Goal: Task Accomplishment & Management: Manage account settings

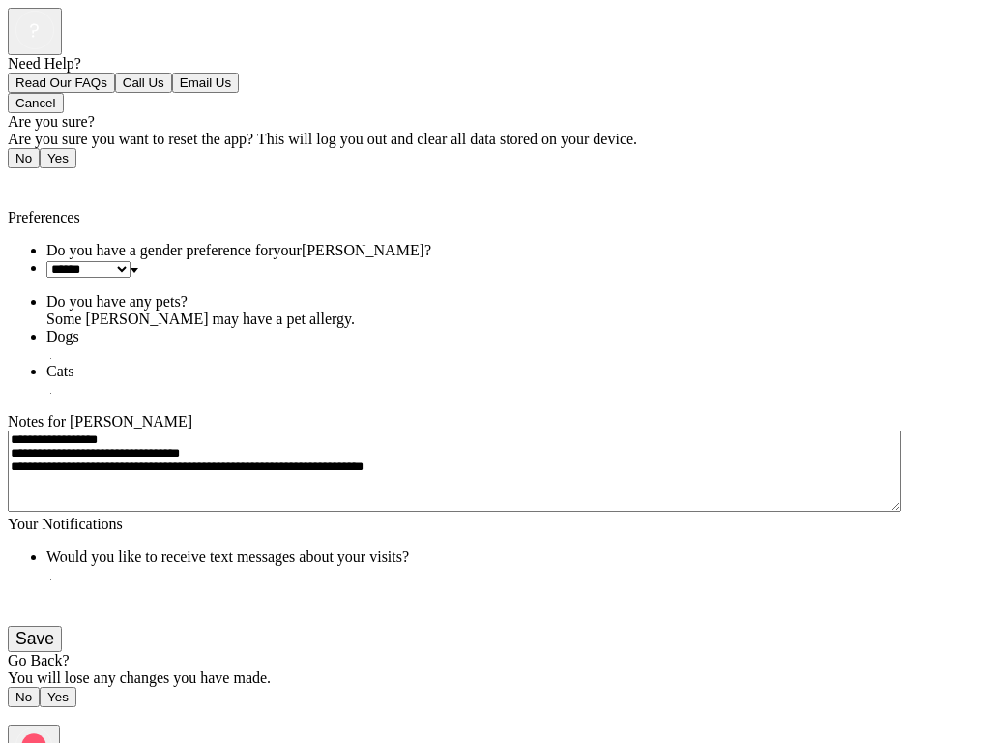
click at [38, 174] on span "Back" at bounding box center [35, 182] width 32 height 16
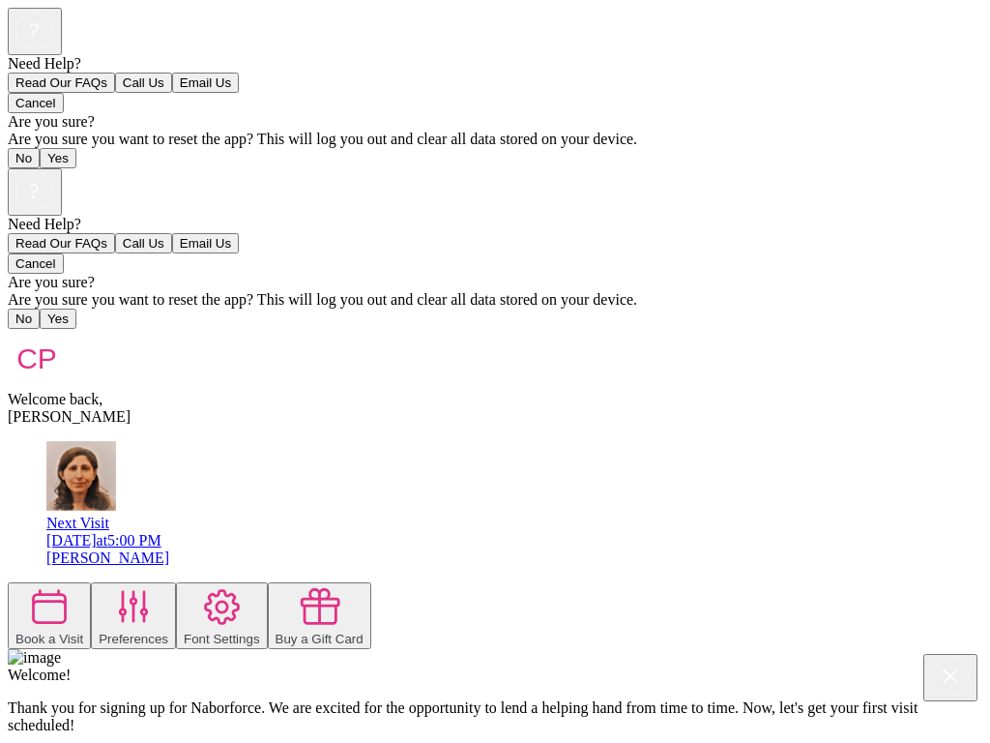
click at [91, 582] on button "Book a Visit" at bounding box center [49, 615] width 83 height 67
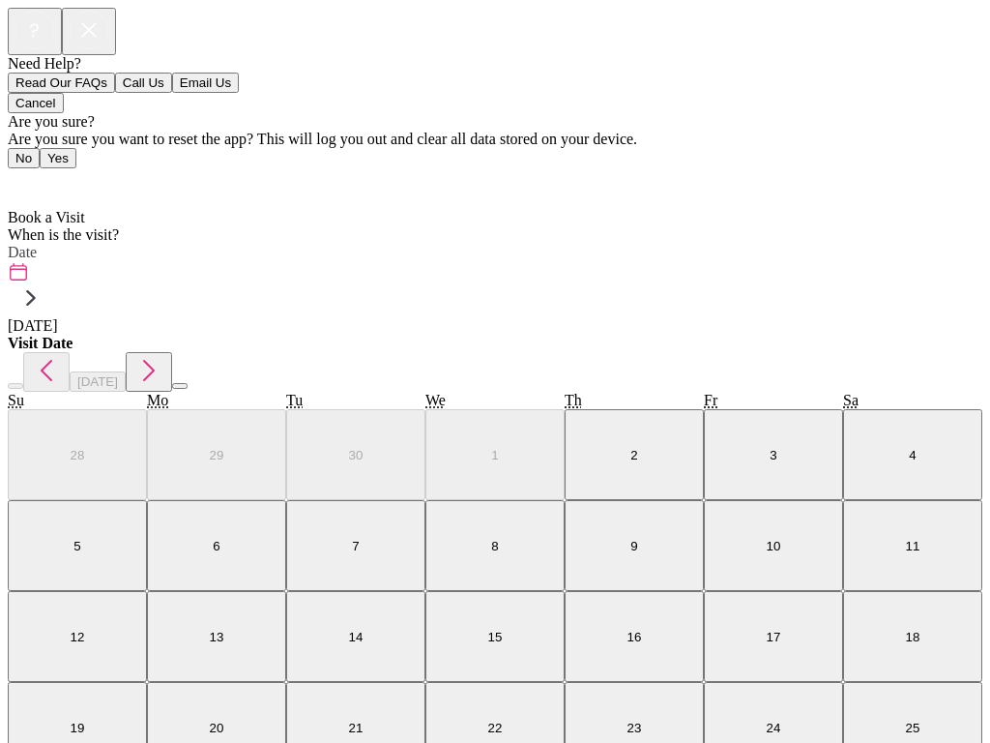
scroll to position [1, 0]
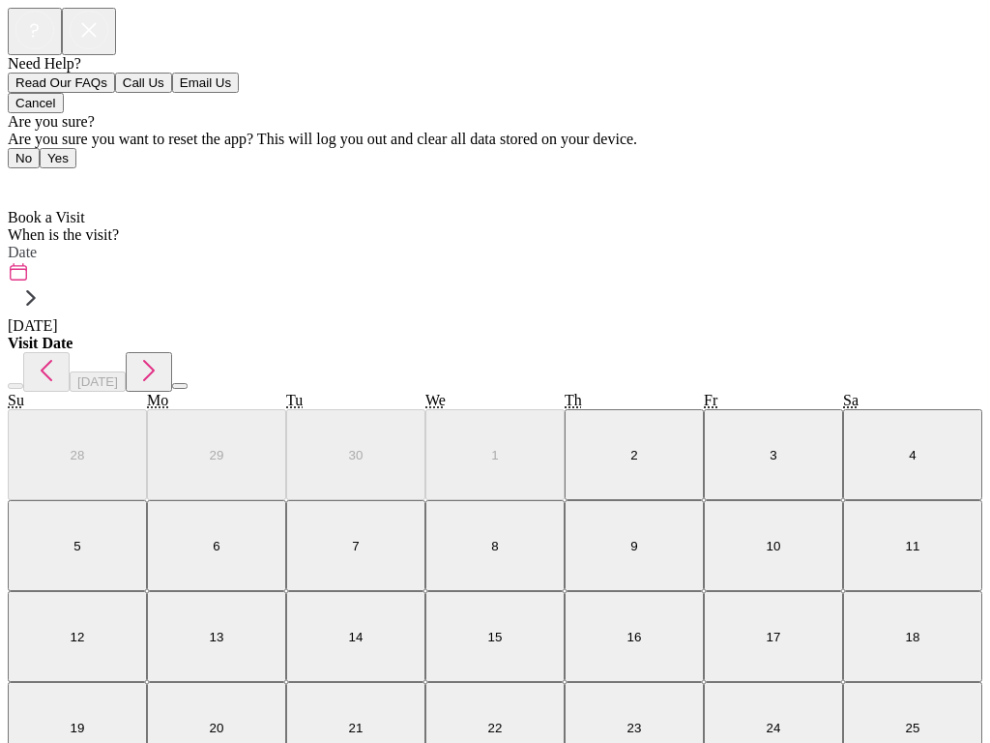
scroll to position [4, 0]
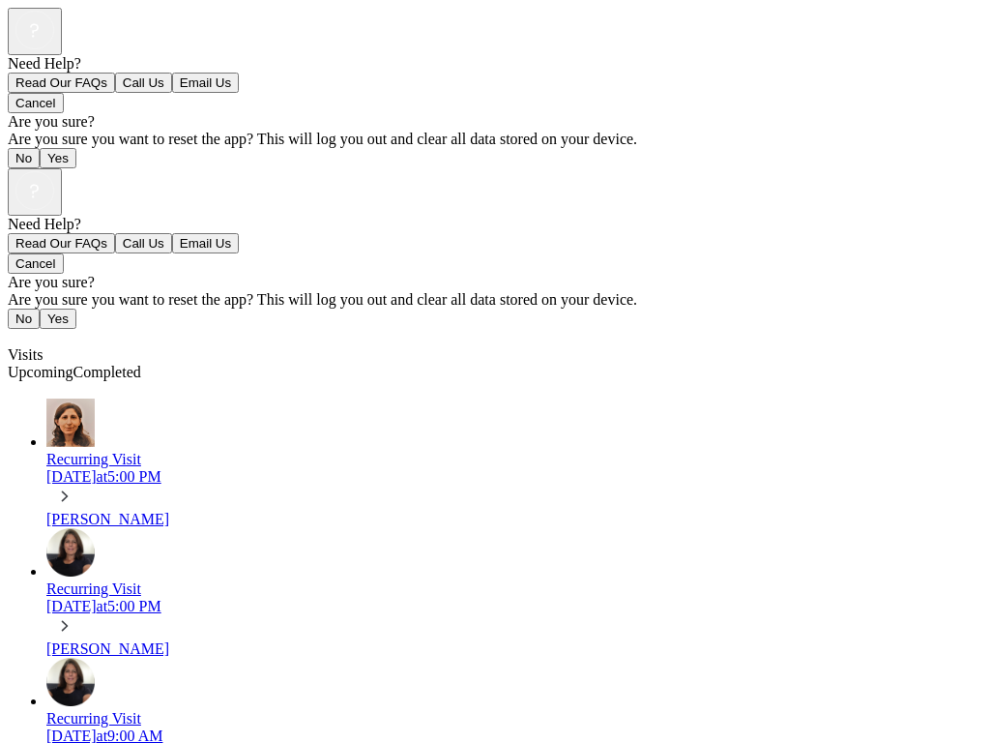
scroll to position [173, 0]
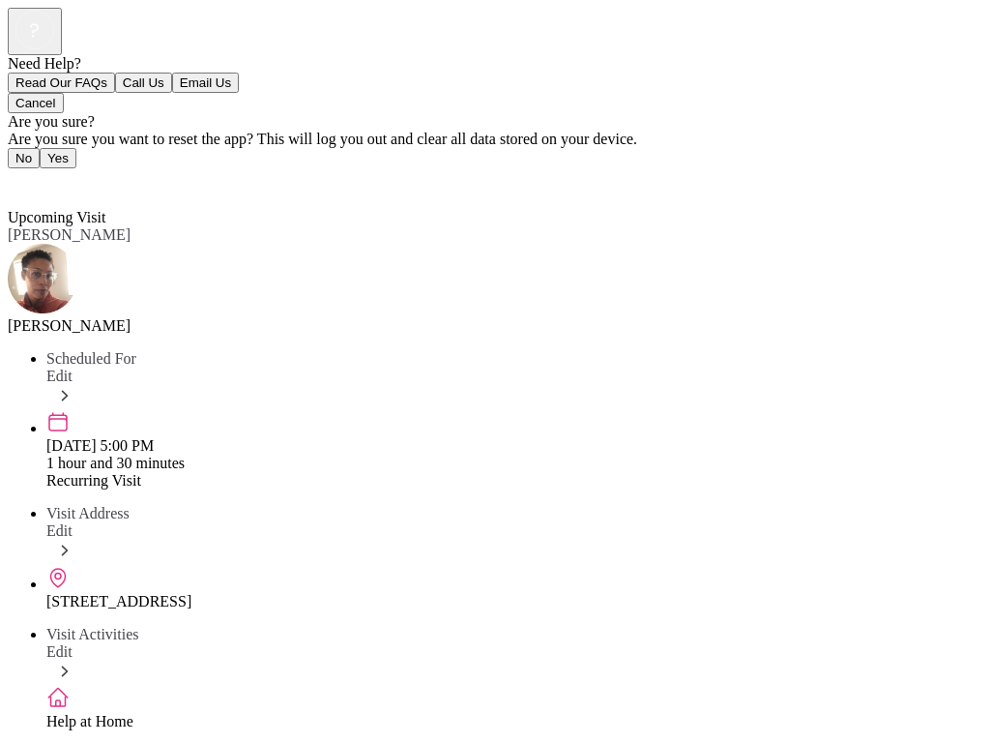
scroll to position [160, 0]
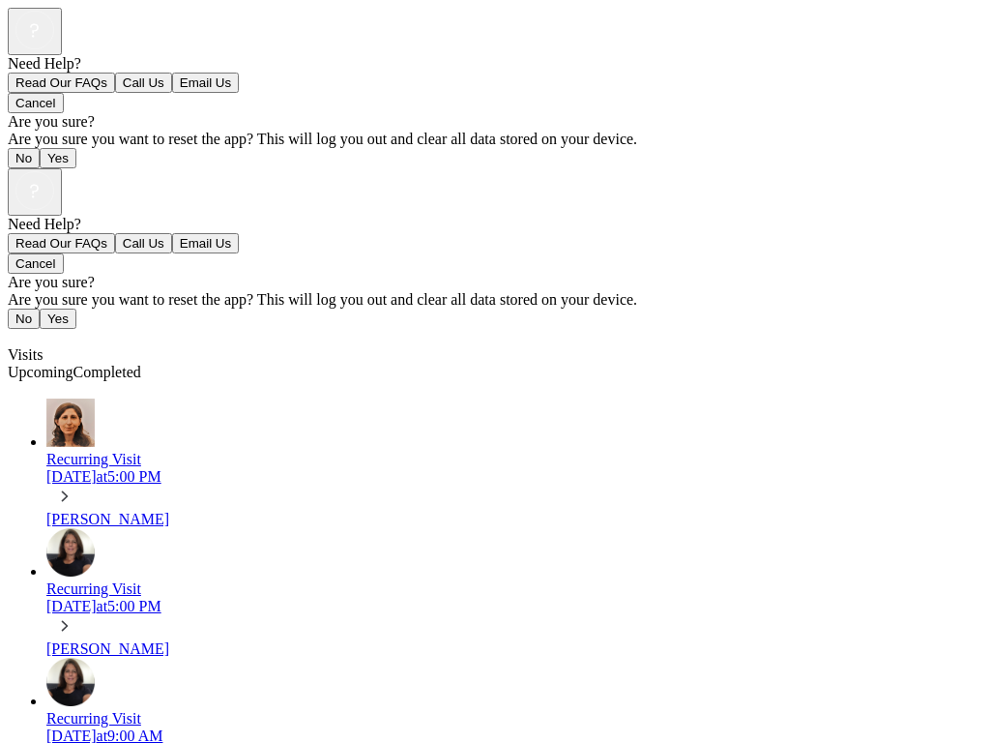
scroll to position [1442, 0]
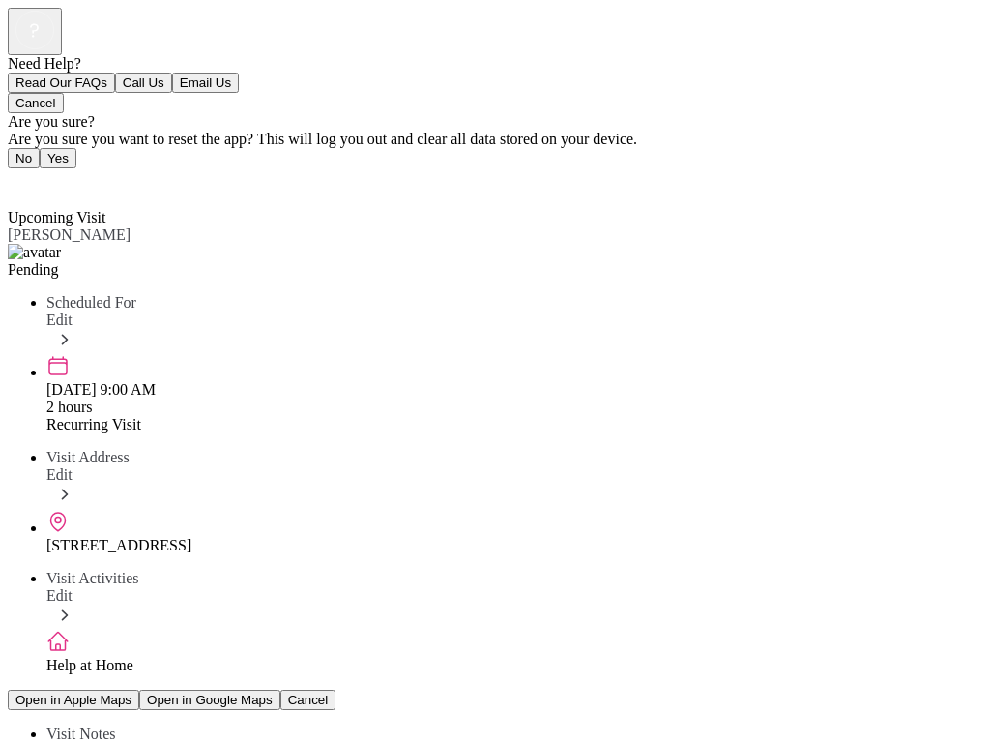
scroll to position [1, 0]
click at [32, 174] on span "Back" at bounding box center [35, 182] width 32 height 16
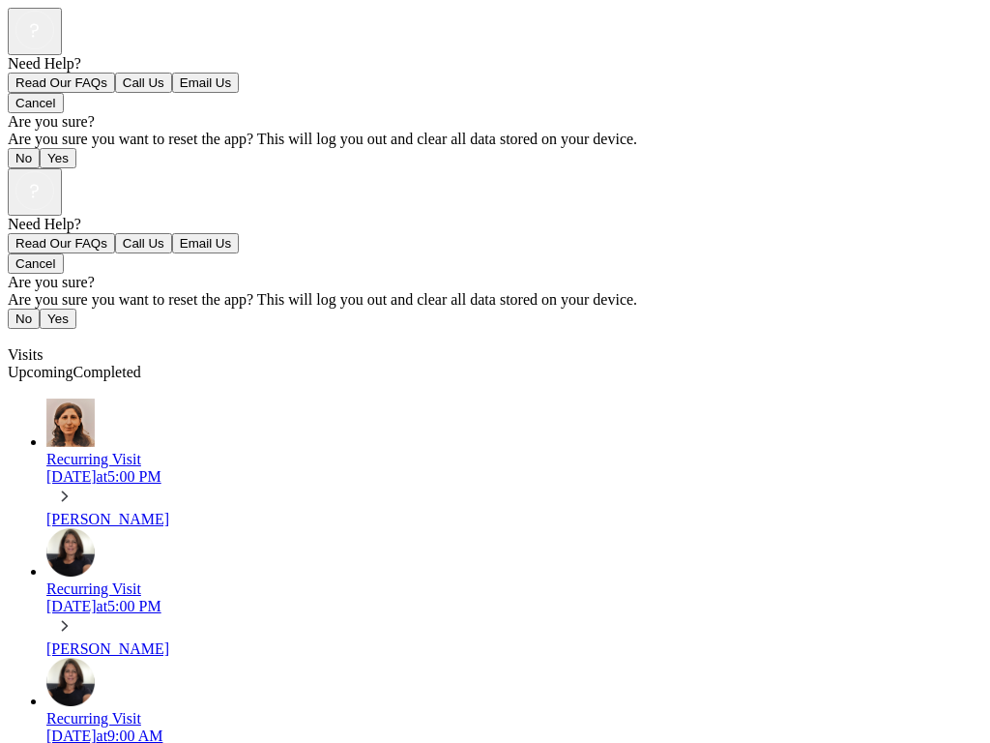
scroll to position [20, 0]
click at [141, 364] on span "Completed" at bounding box center [108, 372] width 68 height 16
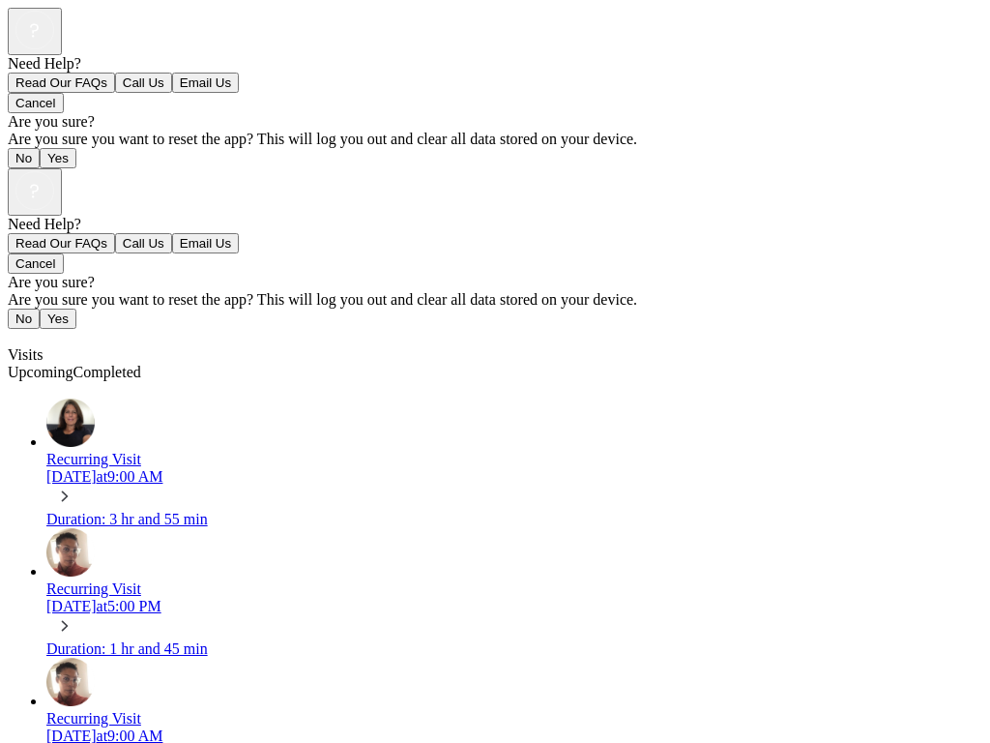
click at [746, 451] on div "Recurring Visit [DATE] 9:00 AM" at bounding box center [514, 481] width 936 height 60
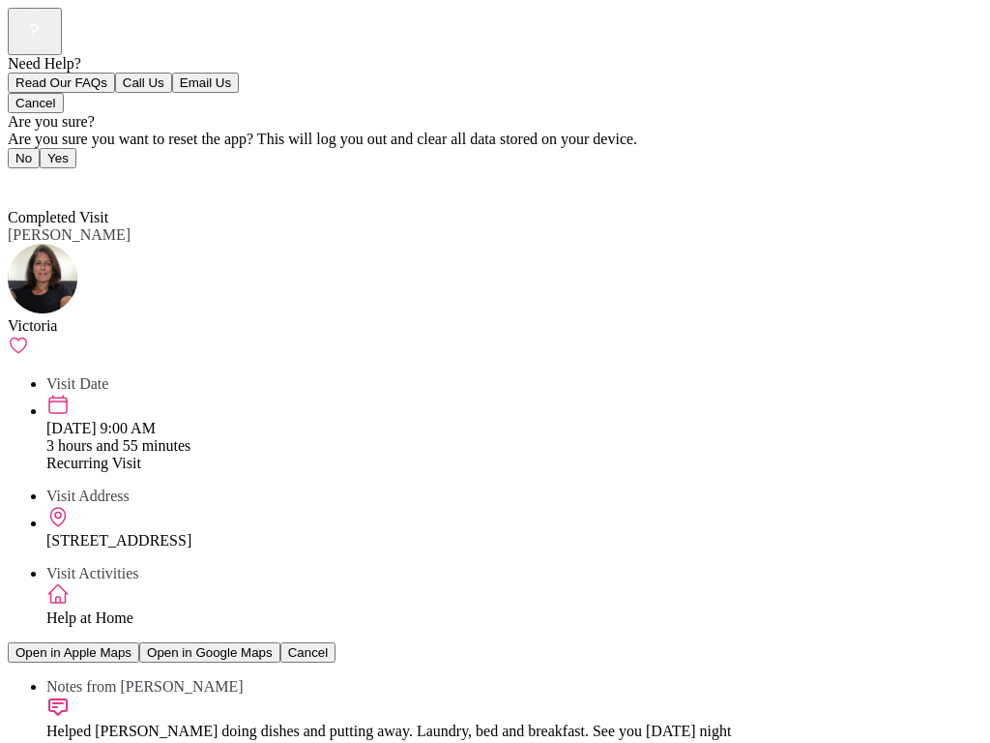
click at [33, 174] on span "Back" at bounding box center [35, 182] width 32 height 16
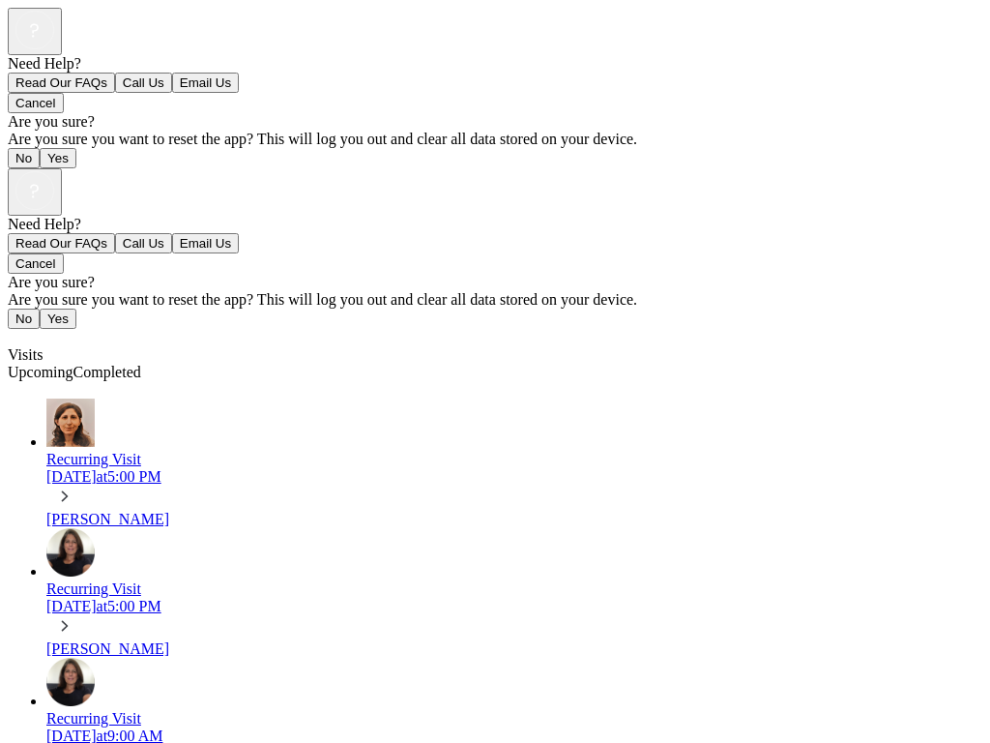
click at [43, 346] on span "Visits" at bounding box center [25, 354] width 35 height 16
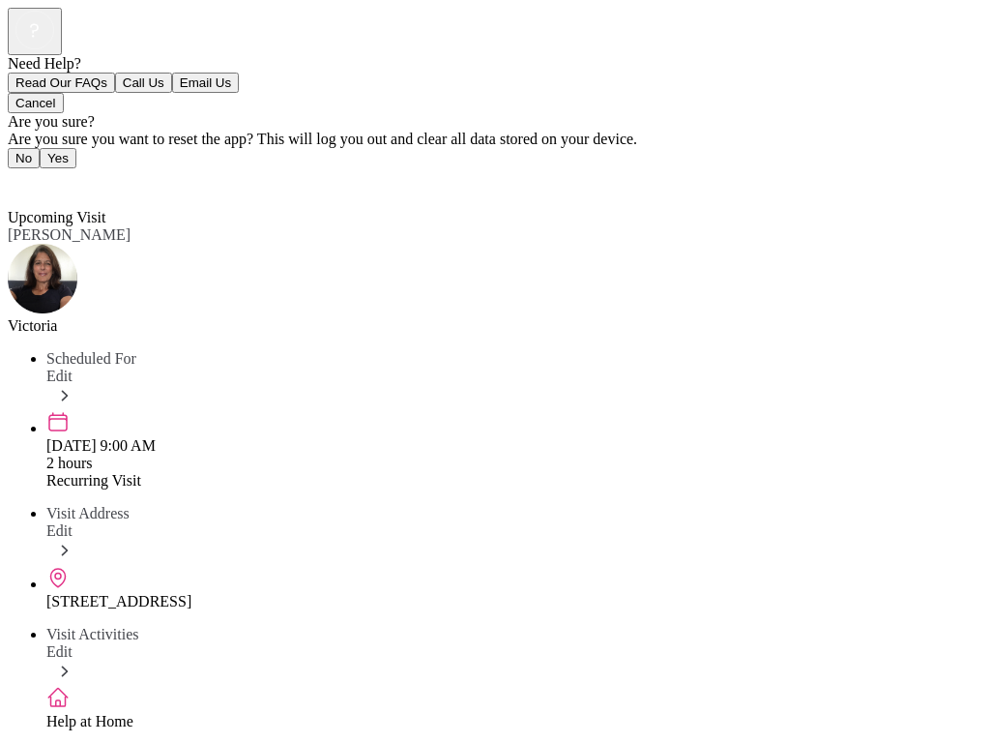
click at [30, 174] on span "Back" at bounding box center [35, 182] width 32 height 16
